Goal: Information Seeking & Learning: Learn about a topic

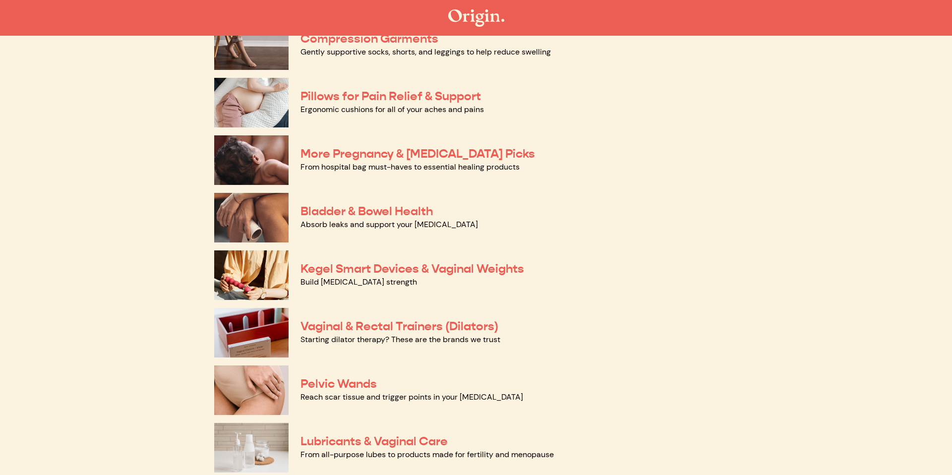
scroll to position [181, 0]
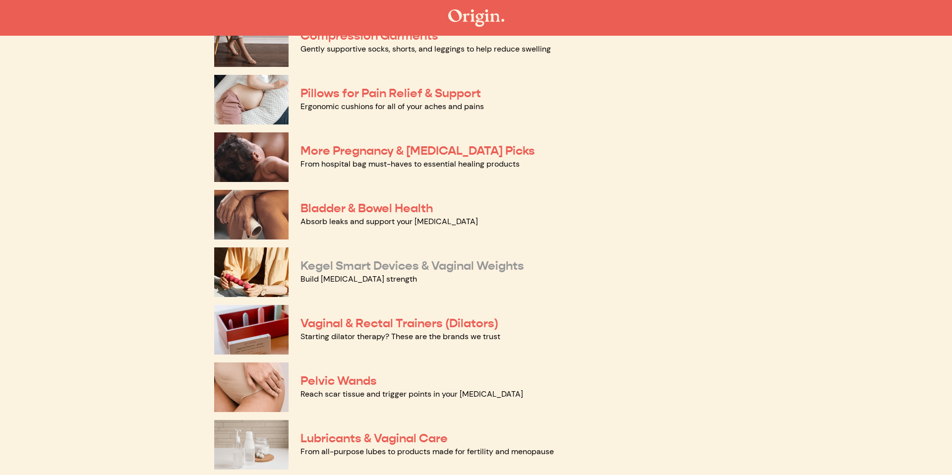
click at [349, 267] on link "Kegel Smart Devices & Vaginal Weights" at bounding box center [412, 265] width 224 height 15
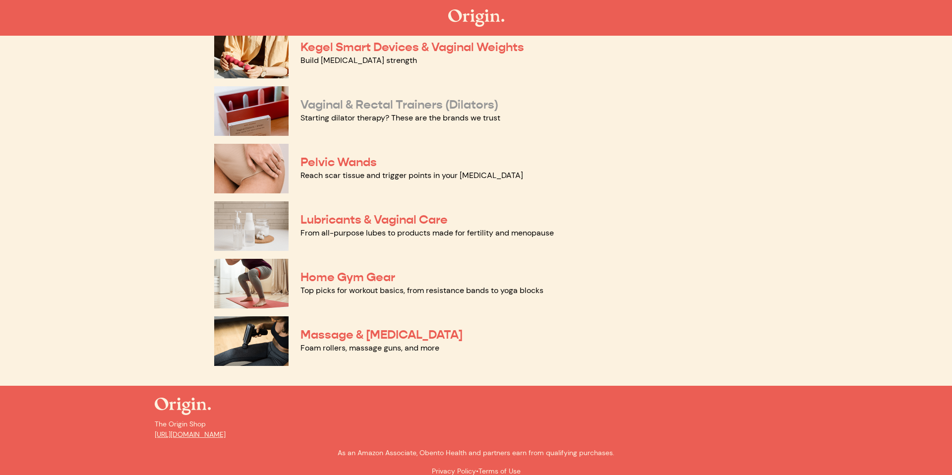
scroll to position [411, 0]
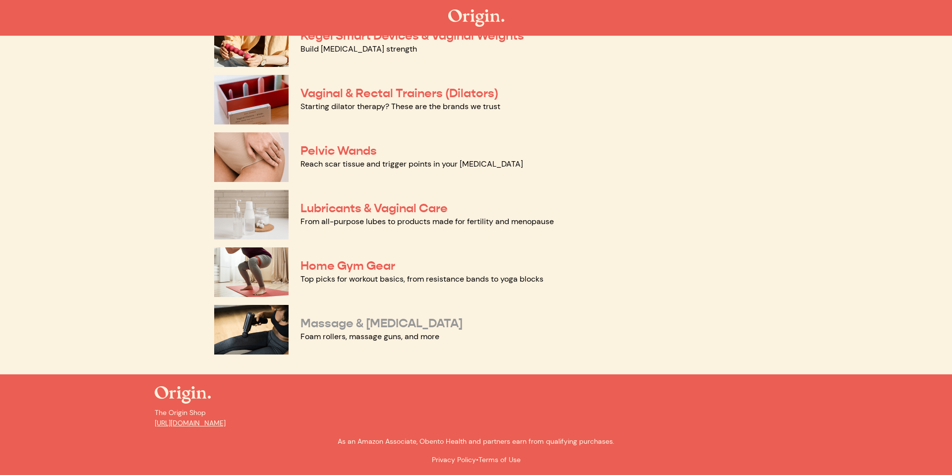
click at [423, 324] on link "Massage & [MEDICAL_DATA]" at bounding box center [381, 323] width 162 height 15
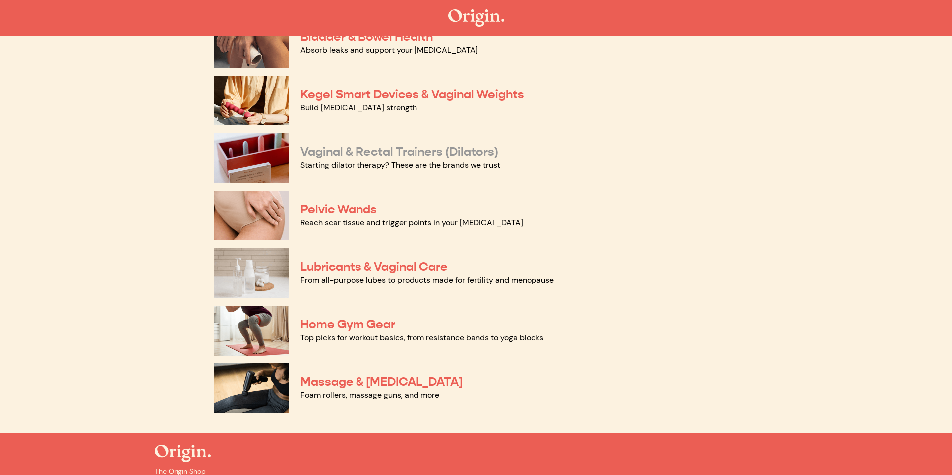
scroll to position [349, 0]
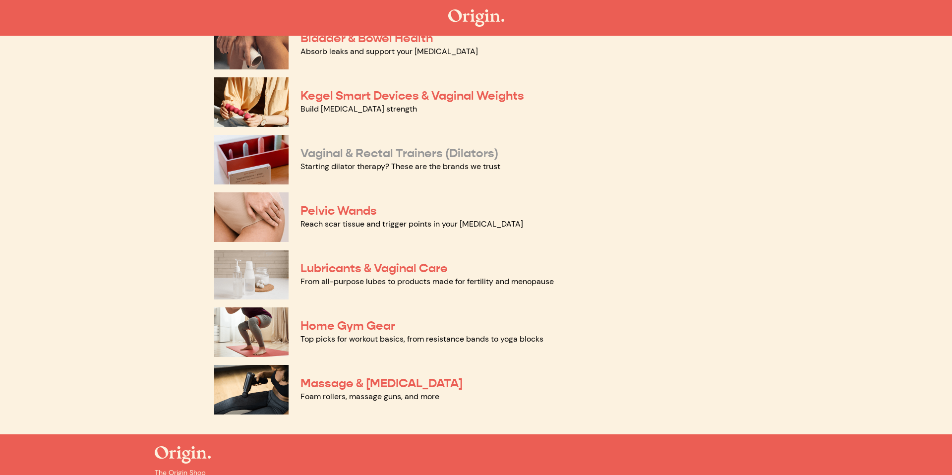
click at [375, 152] on link "Vaginal & Rectal Trainers (Dilators)" at bounding box center [399, 153] width 198 height 15
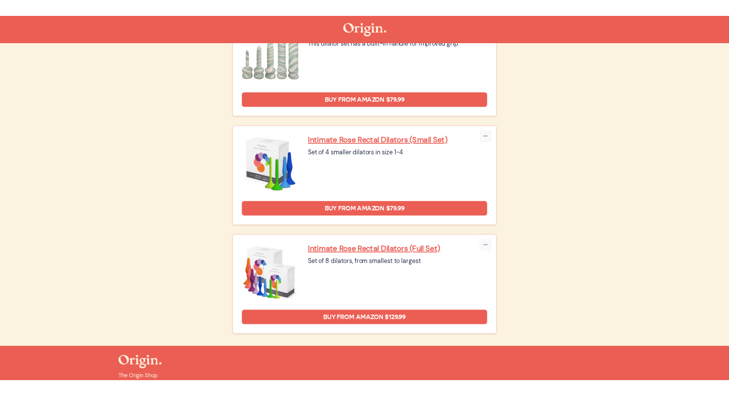
scroll to position [1204, 0]
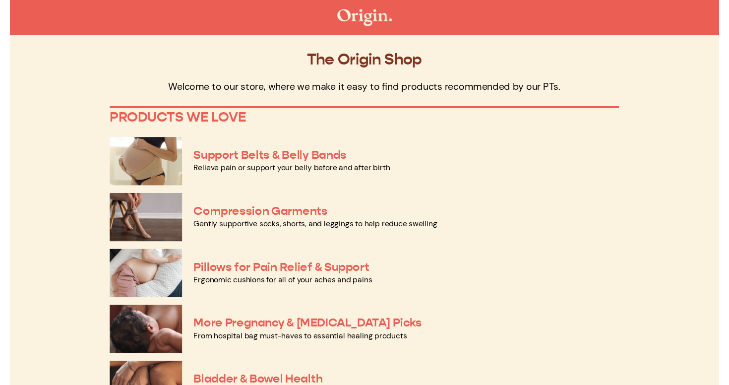
scroll to position [345, 0]
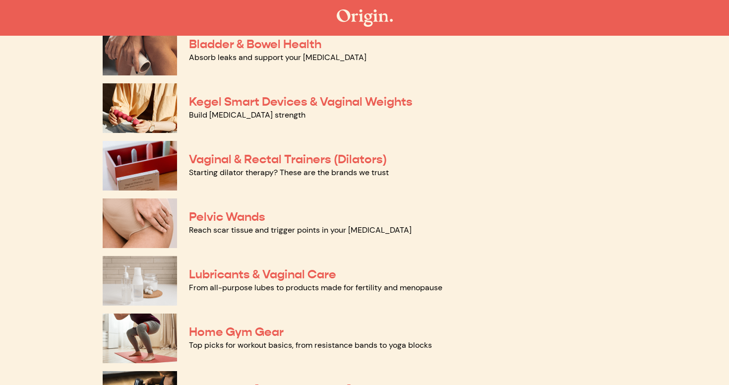
click at [359, 15] on img at bounding box center [365, 17] width 56 height 17
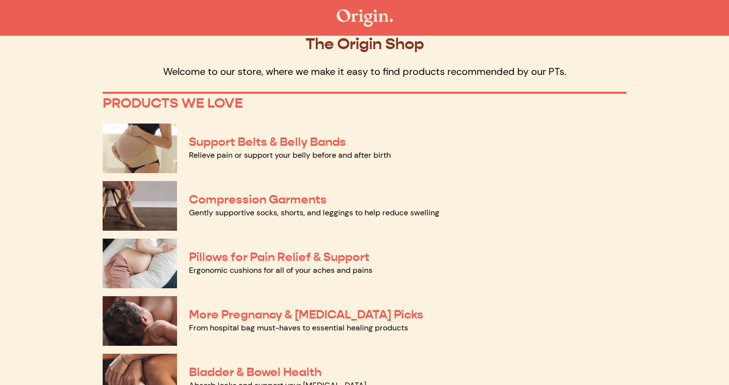
scroll to position [0, 0]
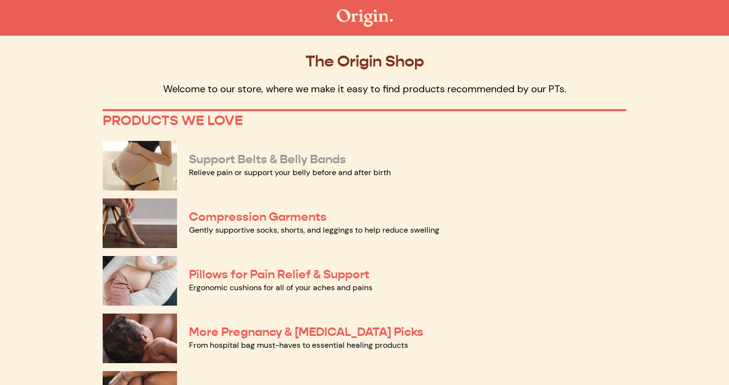
click at [246, 155] on link "Support Belts & Belly Bands" at bounding box center [267, 159] width 157 height 15
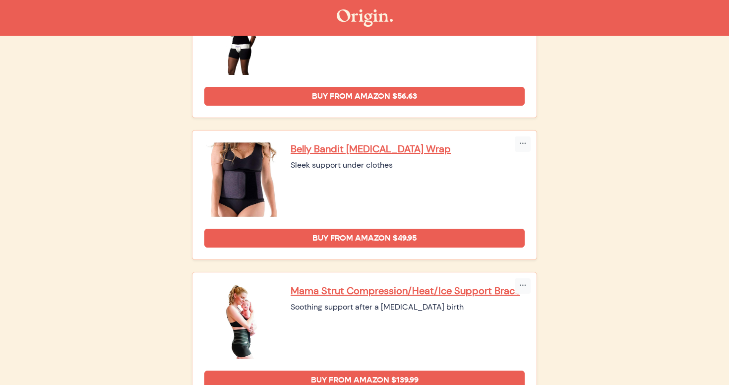
scroll to position [595, 0]
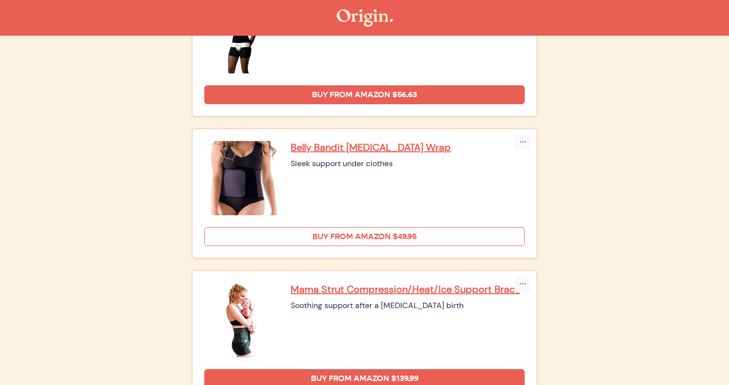
click at [339, 234] on link "Buy from Amazon $49.95" at bounding box center [364, 236] width 320 height 19
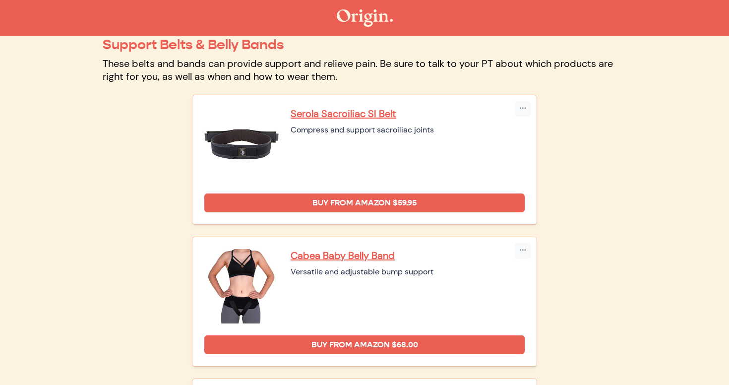
scroll to position [0, 0]
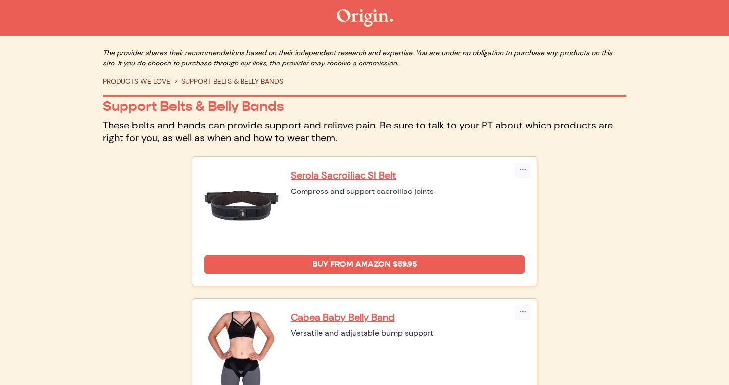
click at [363, 17] on img at bounding box center [365, 17] width 56 height 17
